Goal: Information Seeking & Learning: Stay updated

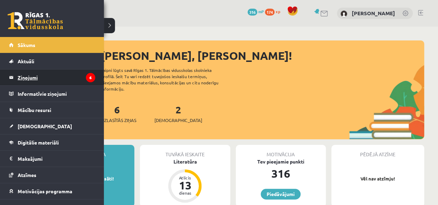
click at [46, 79] on legend "Ziņojumi 6" at bounding box center [57, 78] width 78 height 16
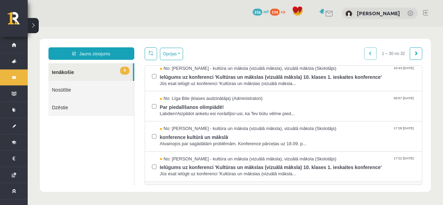
scroll to position [69, 0]
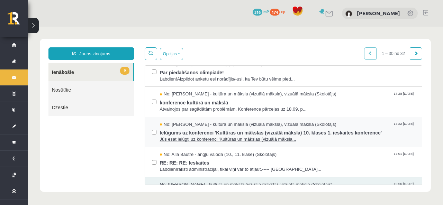
click at [189, 128] on span "Ielūgums uz konferenci 'Kultūras un mākslas (vizuālā māksla) 10. klases 1. iesk…" at bounding box center [288, 132] width 256 height 9
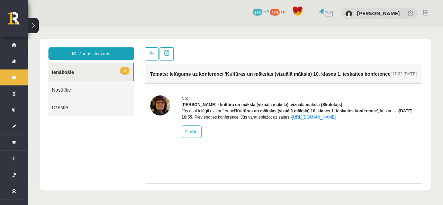
scroll to position [0, 0]
click at [156, 54] on link at bounding box center [152, 53] width 14 height 13
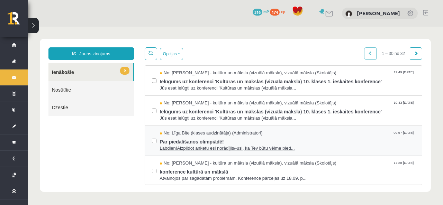
click at [214, 147] on span "Labdien!Aizpildot anketu esi norādījis/-usi, ka Tev būtu vēlme pied..." at bounding box center [288, 148] width 256 height 7
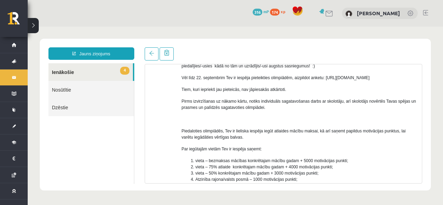
scroll to position [139, 0]
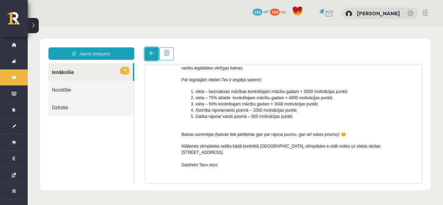
click at [153, 56] on span at bounding box center [151, 53] width 5 height 5
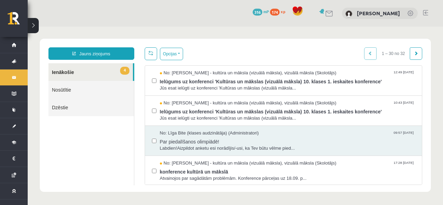
scroll to position [0, 0]
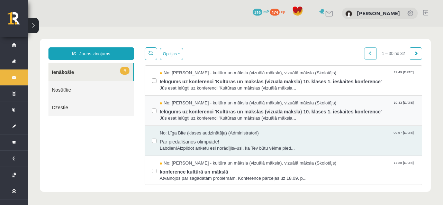
click at [210, 116] on span "Jūs esat ielūgti uz konferenci 'Kultūras un mākslas (vizuālā māksla..." at bounding box center [288, 118] width 256 height 7
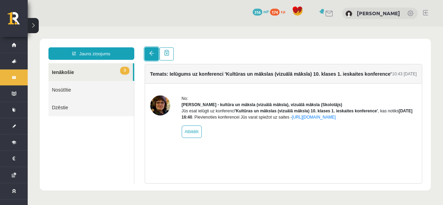
click at [149, 52] on span at bounding box center [151, 53] width 5 height 5
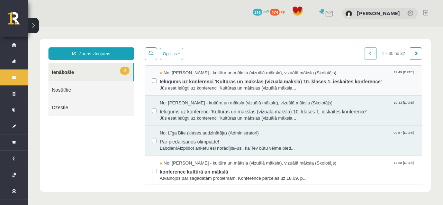
click at [225, 83] on span "Ielūgums uz konferenci 'Kultūras un mākslas (vizuālā māksla) 10. klases 1. iesk…" at bounding box center [288, 81] width 256 height 9
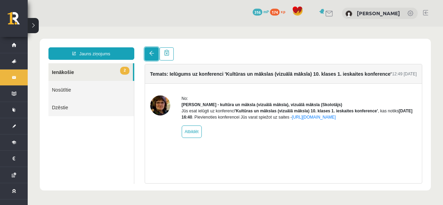
click at [152, 55] on span at bounding box center [151, 53] width 5 height 5
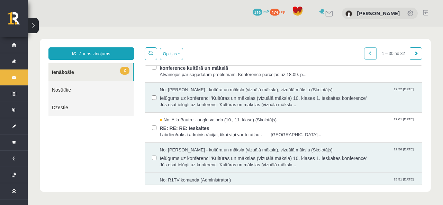
scroll to position [139, 0]
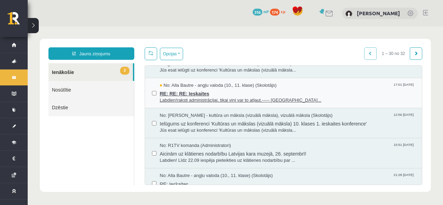
click at [197, 98] on span "Labdien!raksti administrācijai, tikai viņi var to atļaut.----- Oriģ..." at bounding box center [288, 100] width 256 height 7
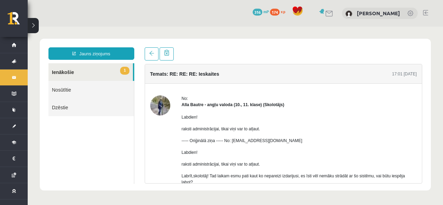
scroll to position [0, 0]
click at [151, 55] on span at bounding box center [151, 53] width 5 height 5
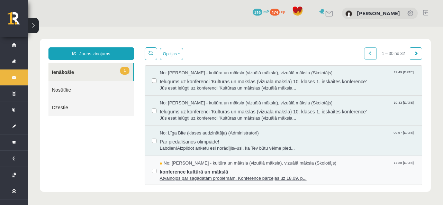
click at [191, 171] on span "konference kultūrā un mākslā" at bounding box center [288, 171] width 256 height 9
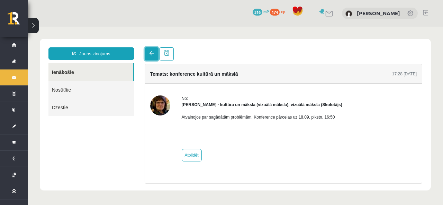
click at [152, 54] on span at bounding box center [151, 53] width 5 height 5
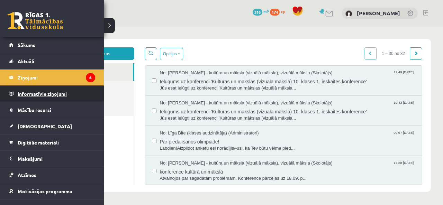
click at [46, 95] on legend "Informatīvie ziņojumi 0" at bounding box center [57, 94] width 78 height 16
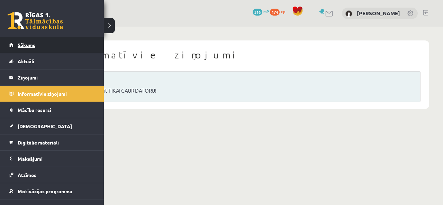
click at [38, 42] on link "Sākums" at bounding box center [52, 45] width 86 height 16
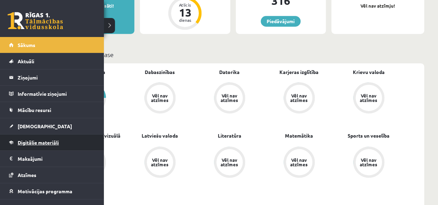
scroll to position [139, 0]
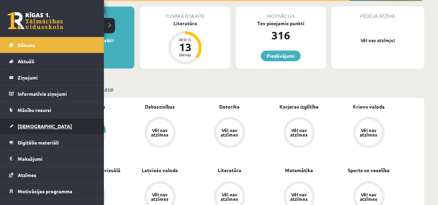
click at [28, 126] on span "[DEMOGRAPHIC_DATA]" at bounding box center [45, 126] width 54 height 6
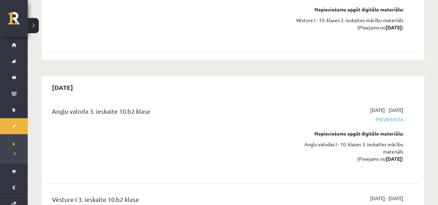
scroll to position [2840, 0]
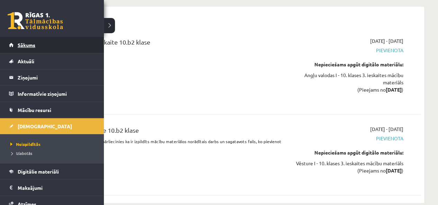
click at [23, 46] on span "Sākums" at bounding box center [27, 45] width 18 height 6
